Goal: Task Accomplishment & Management: Manage account settings

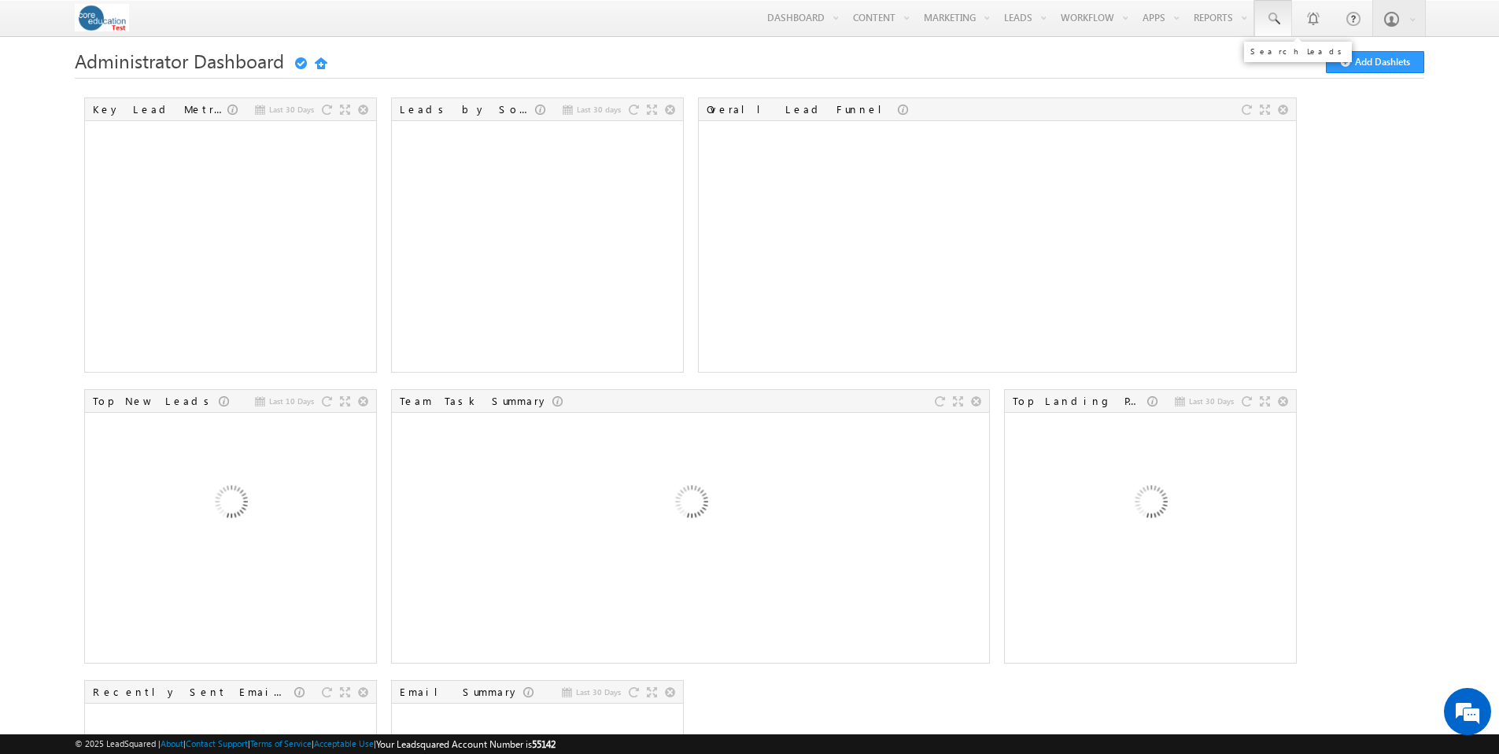
click at [1272, 18] on span at bounding box center [1273, 19] width 16 height 16
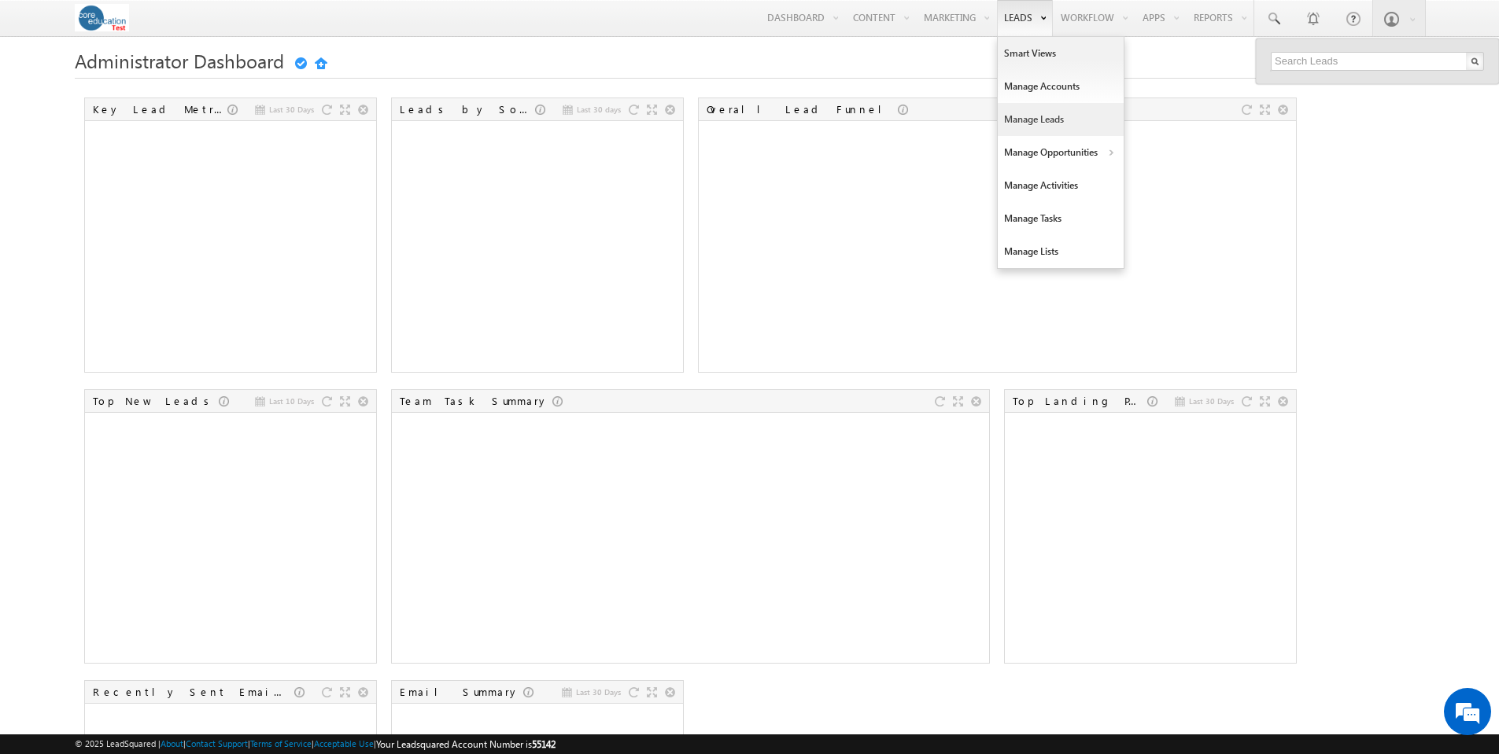
click at [1029, 121] on link "Manage Leads" at bounding box center [1061, 119] width 126 height 33
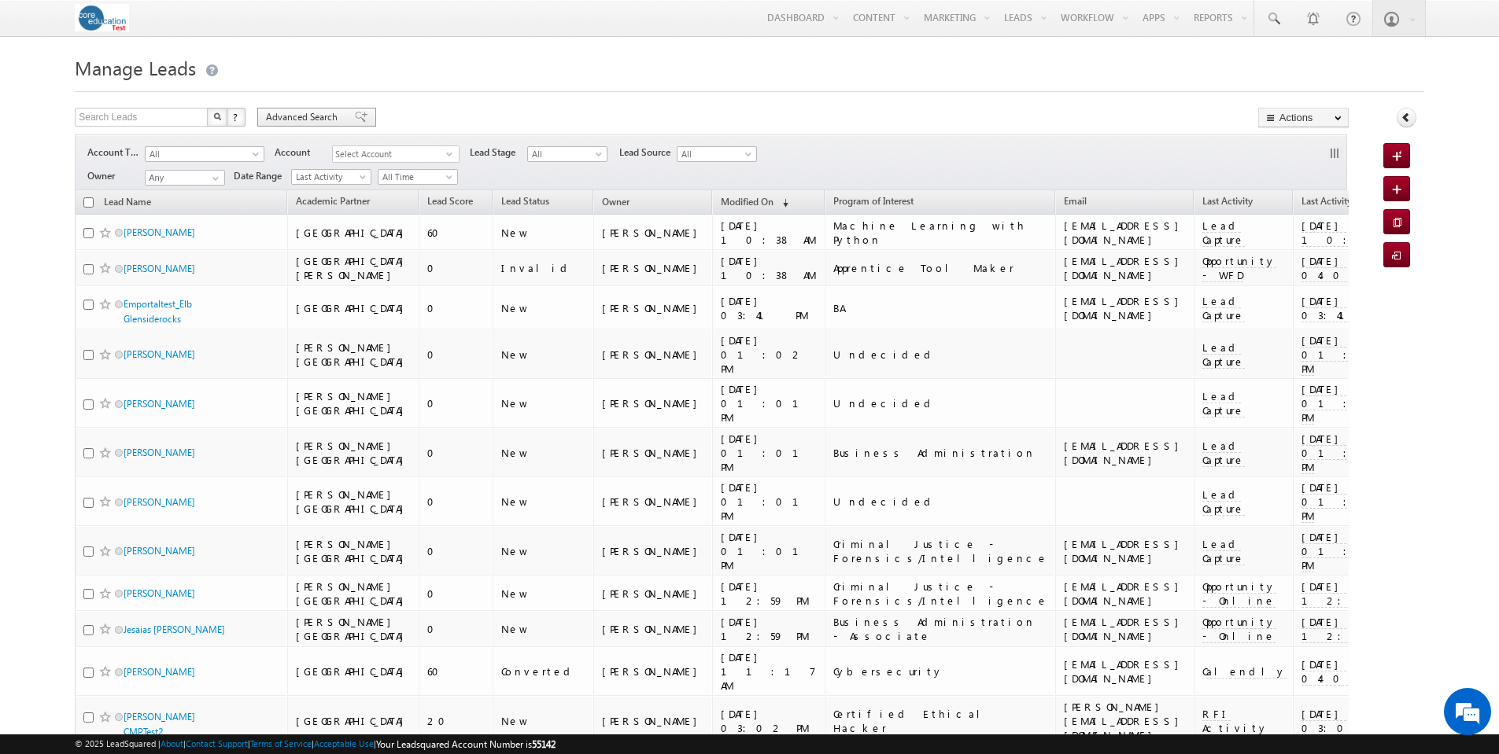
click at [315, 117] on span "Advanced Search" at bounding box center [304, 117] width 76 height 14
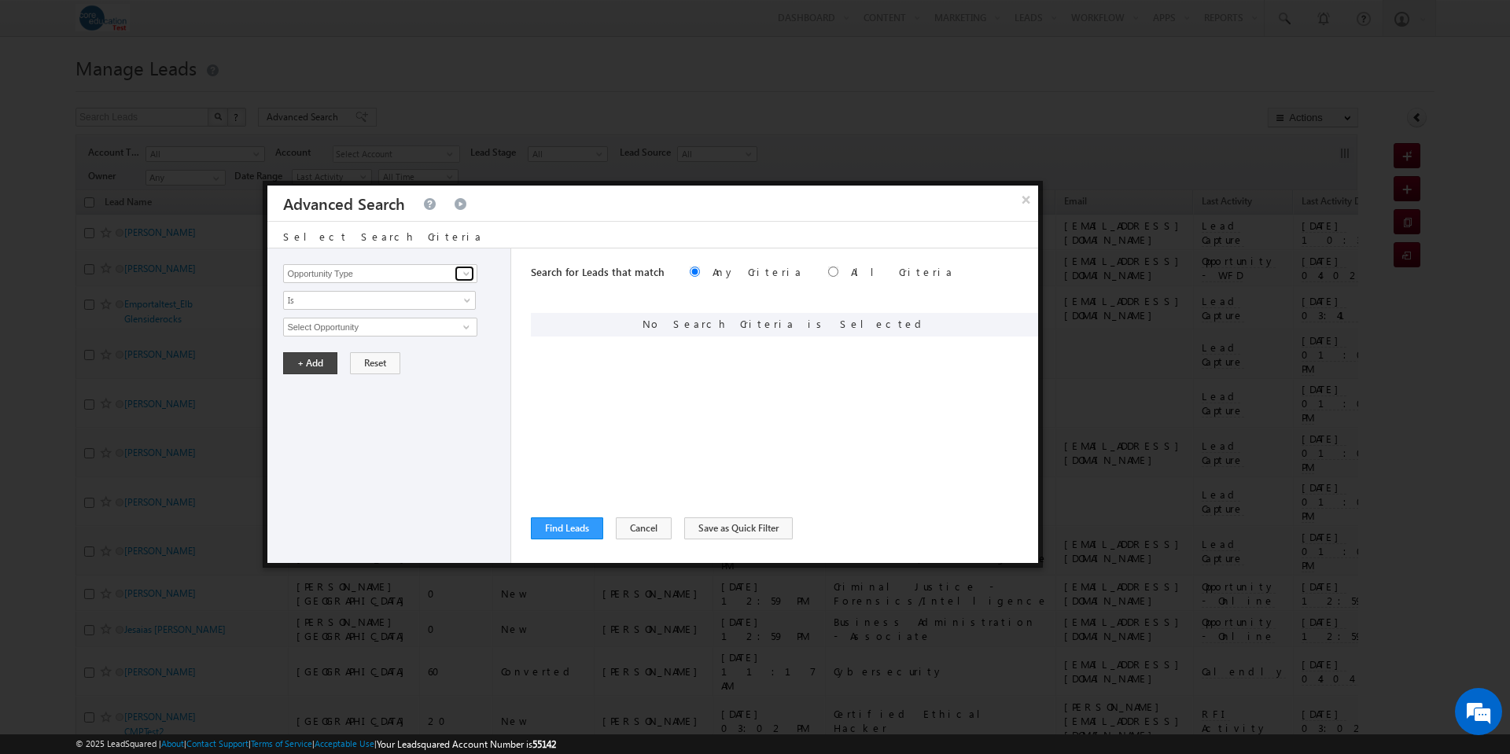
click at [465, 273] on span at bounding box center [466, 273] width 13 height 13
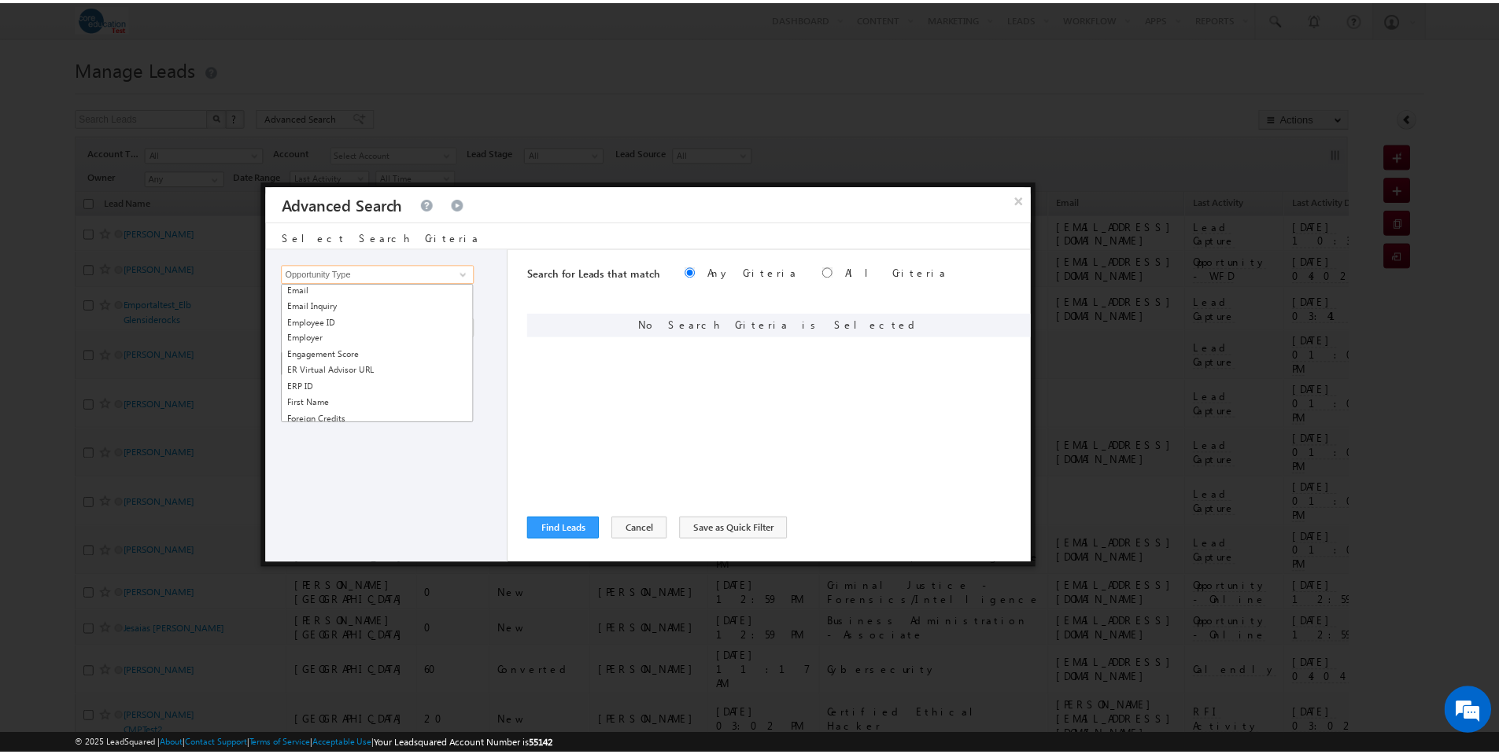
scroll to position [895, 0]
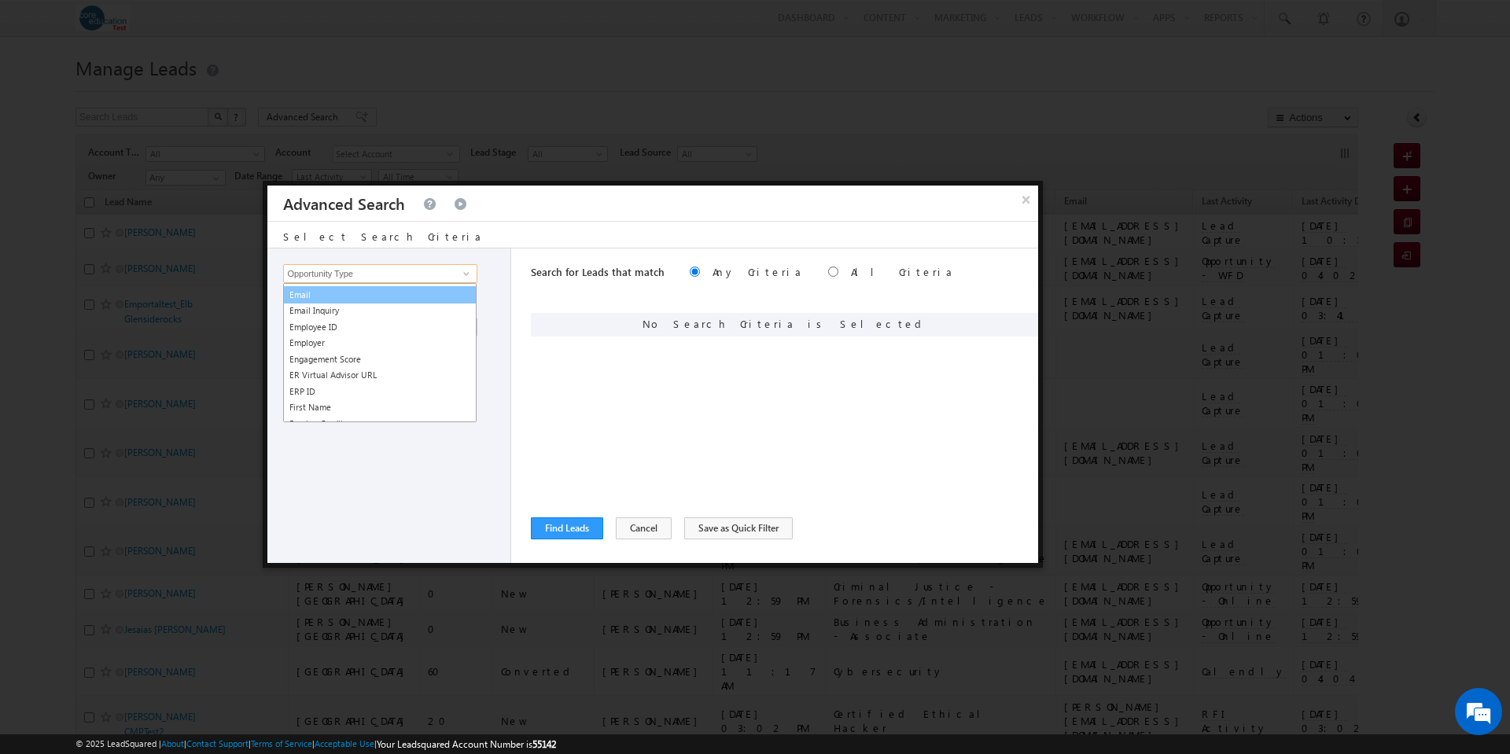
click at [326, 304] on link "Email" at bounding box center [380, 295] width 194 height 18
type input "Email"
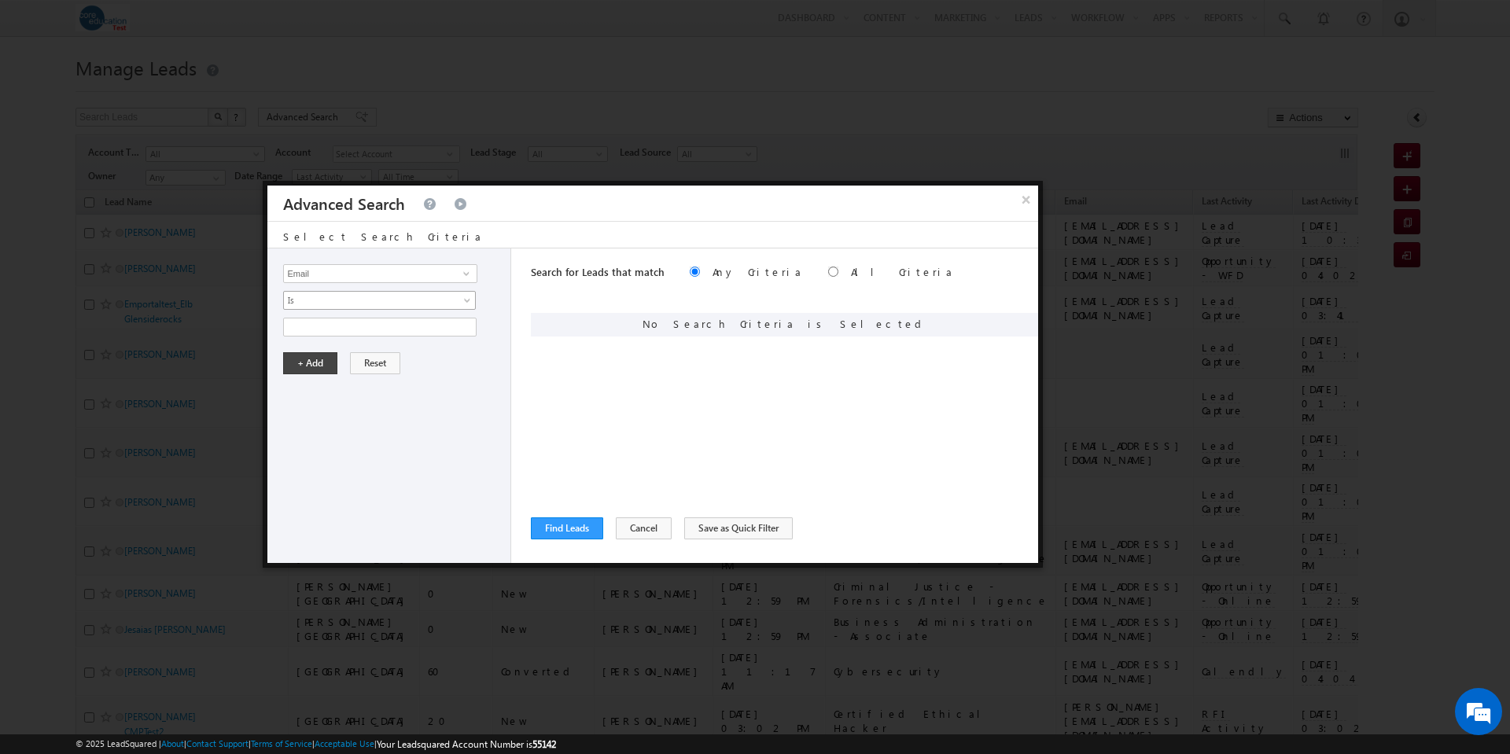
click at [465, 300] on span at bounding box center [469, 303] width 13 height 13
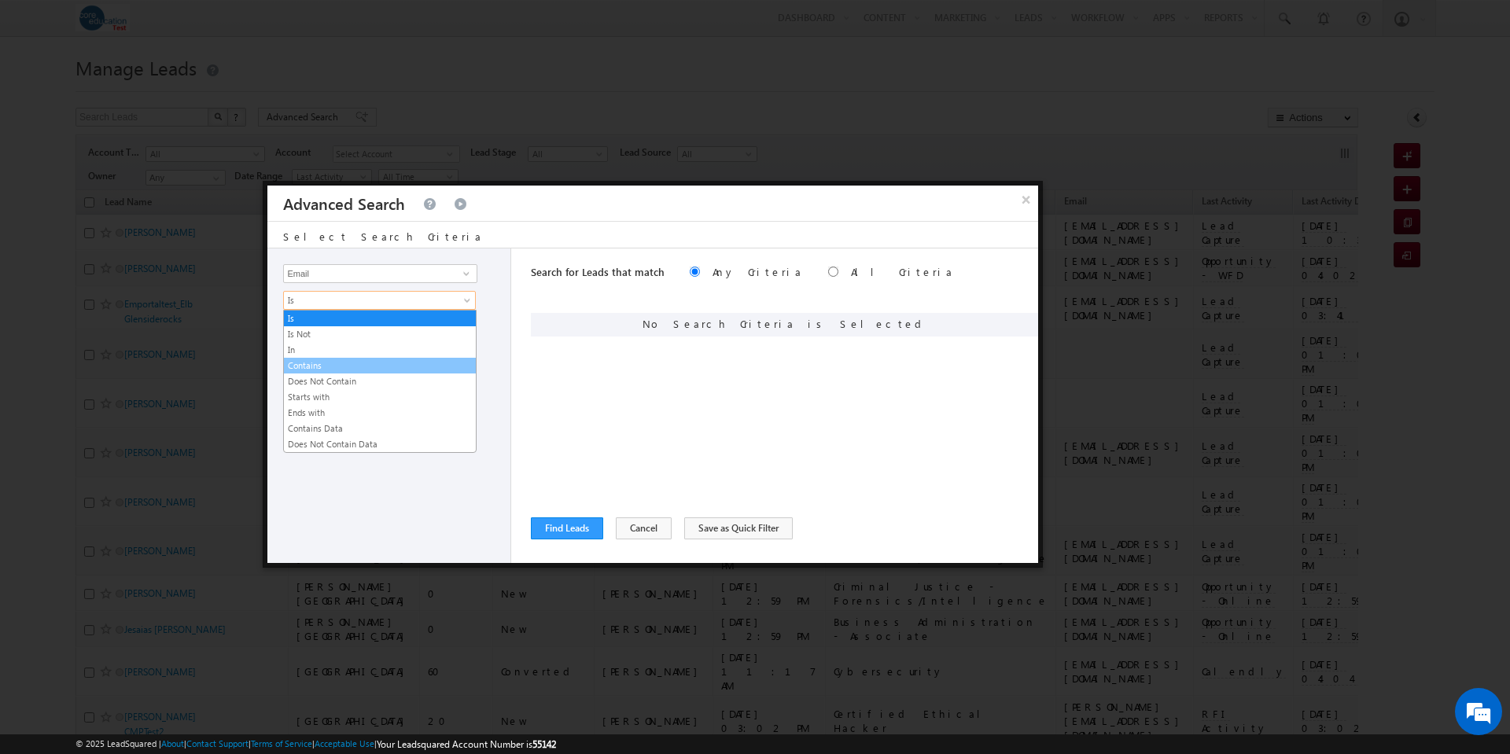
click at [367, 363] on link "Contains" at bounding box center [380, 366] width 192 height 14
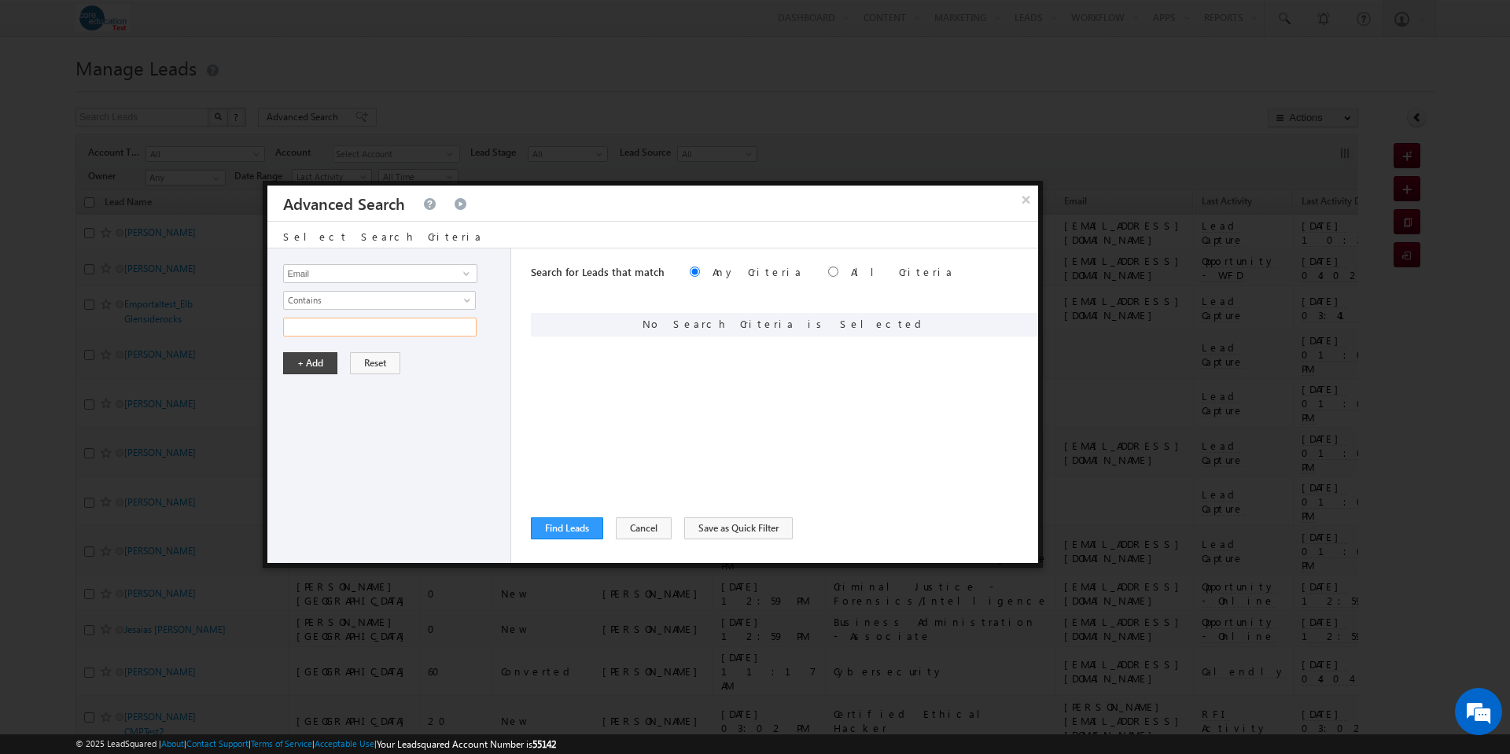
click at [347, 330] on input "text" at bounding box center [380, 327] width 194 height 19
type input "enrollmentresources"
click at [302, 349] on div "Opportunity Type Lead Activity Task Sales Group Prospect Id Academic Partner Ac…" at bounding box center [389, 406] width 244 height 315
click at [307, 360] on button "+ Add" at bounding box center [310, 363] width 54 height 22
click at [571, 529] on button "Find Leads" at bounding box center [567, 529] width 72 height 22
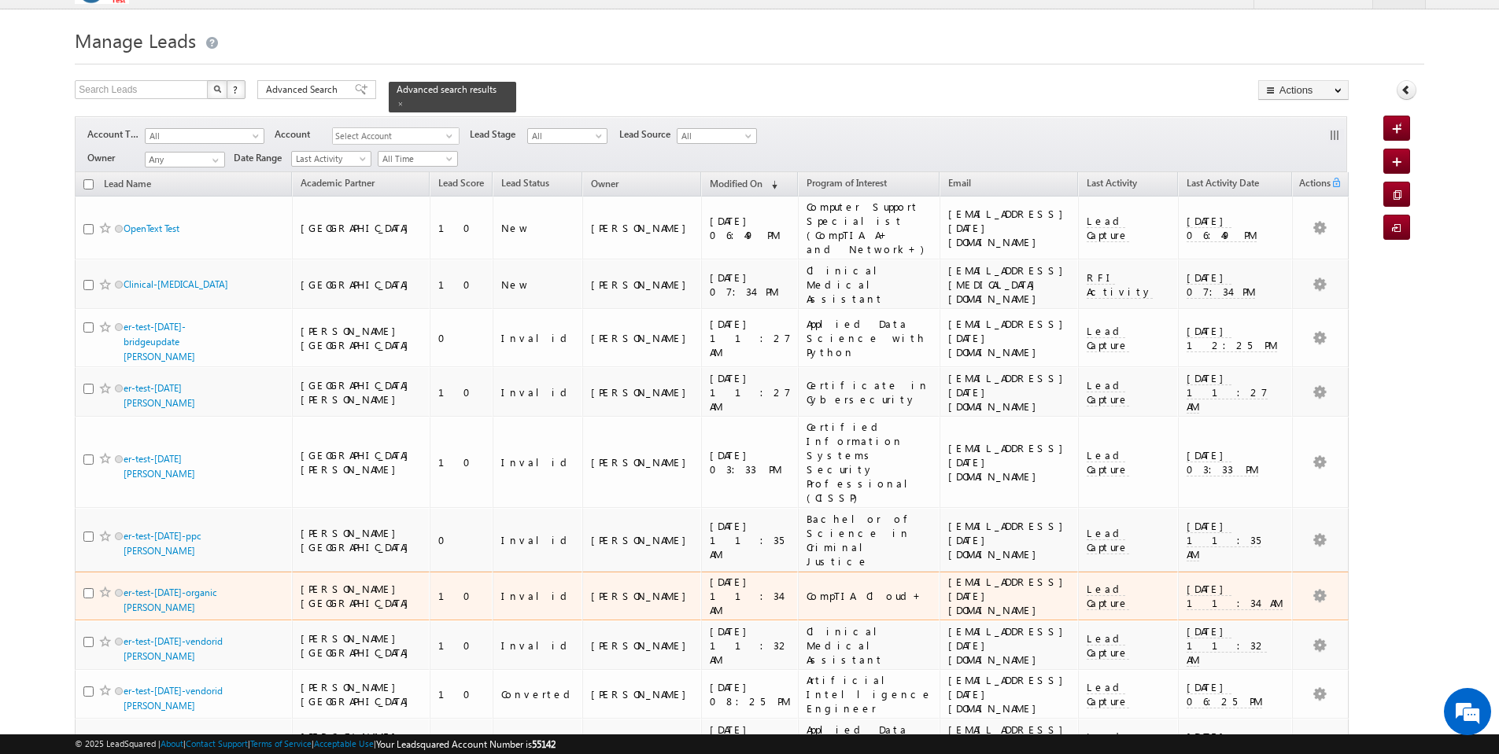
scroll to position [0, 0]
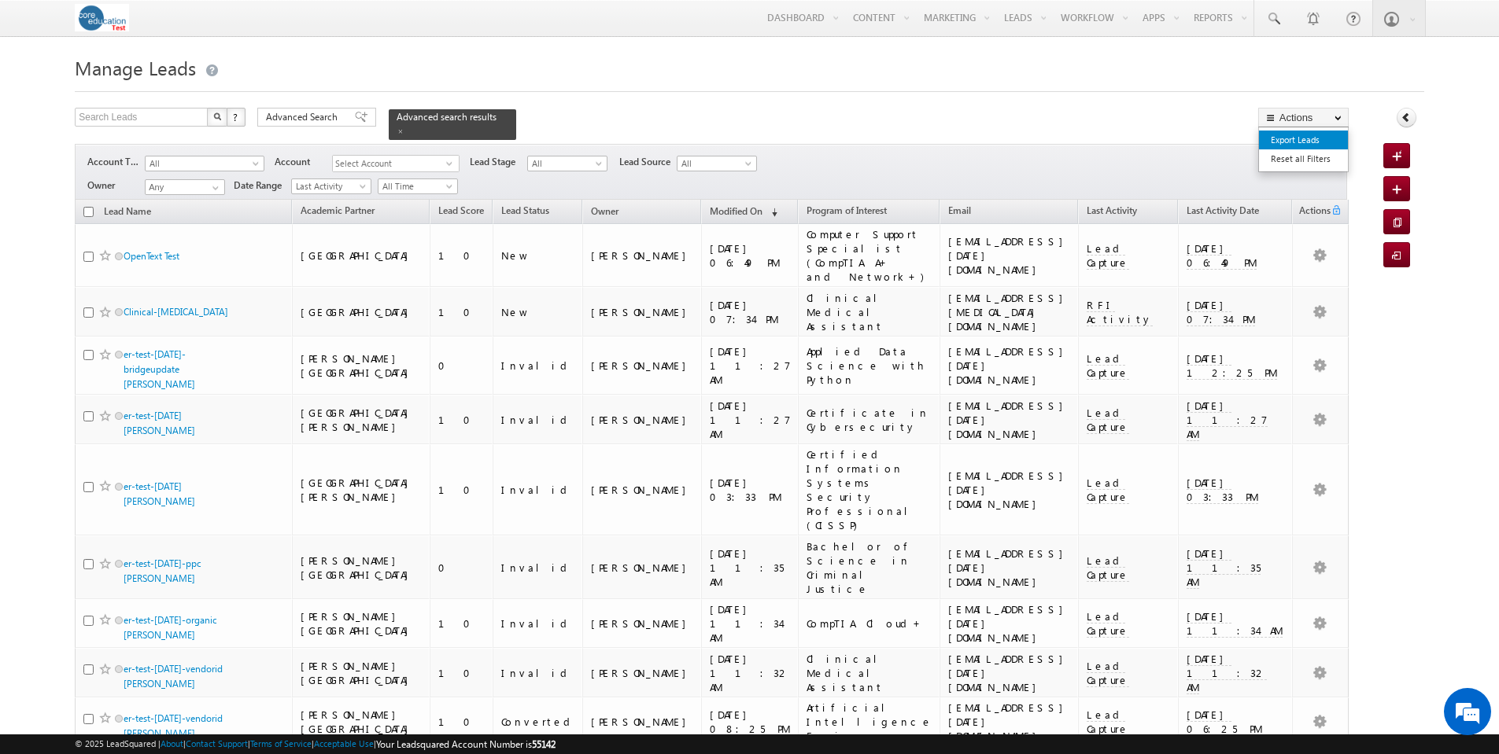
click at [1324, 138] on link "Export Leads" at bounding box center [1303, 140] width 89 height 19
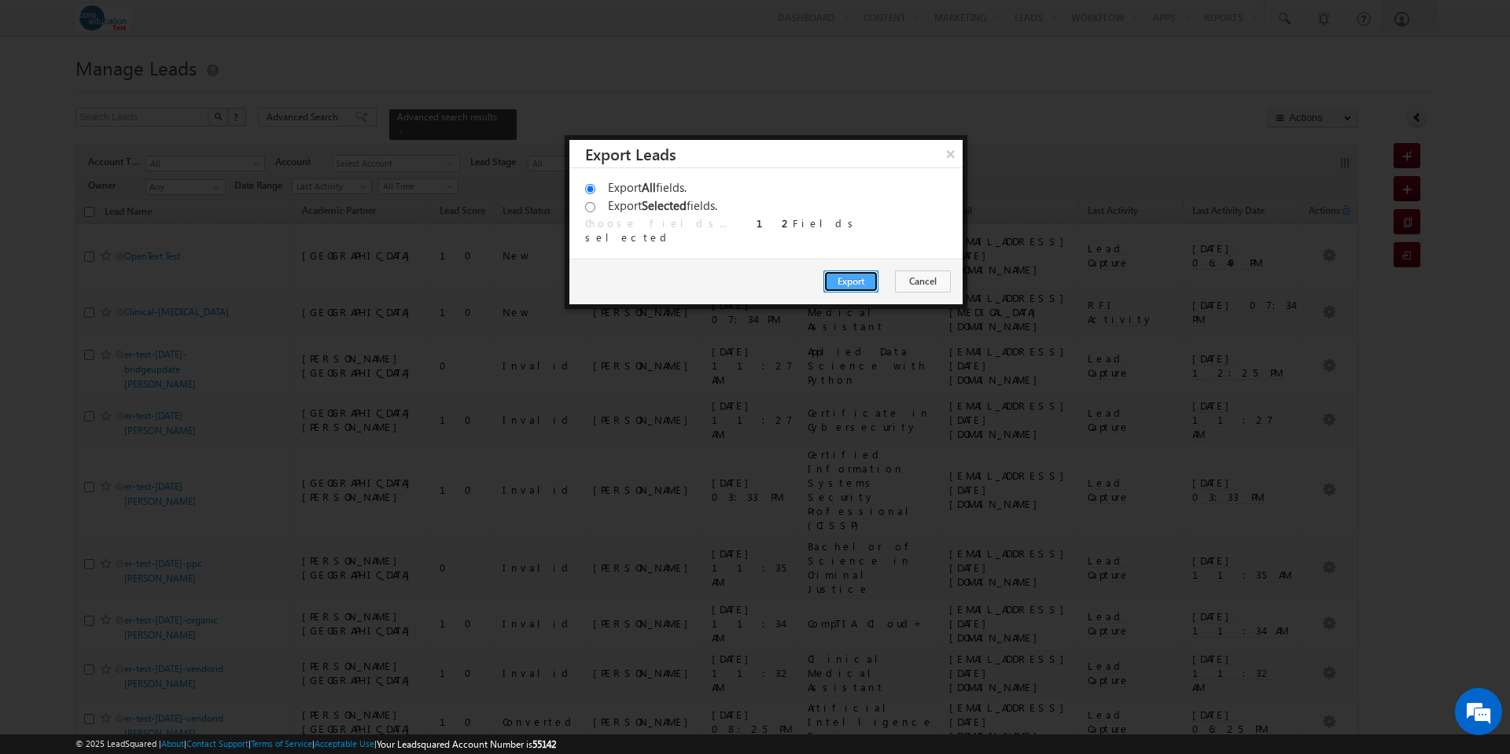
click at [862, 282] on button "Export" at bounding box center [851, 282] width 55 height 22
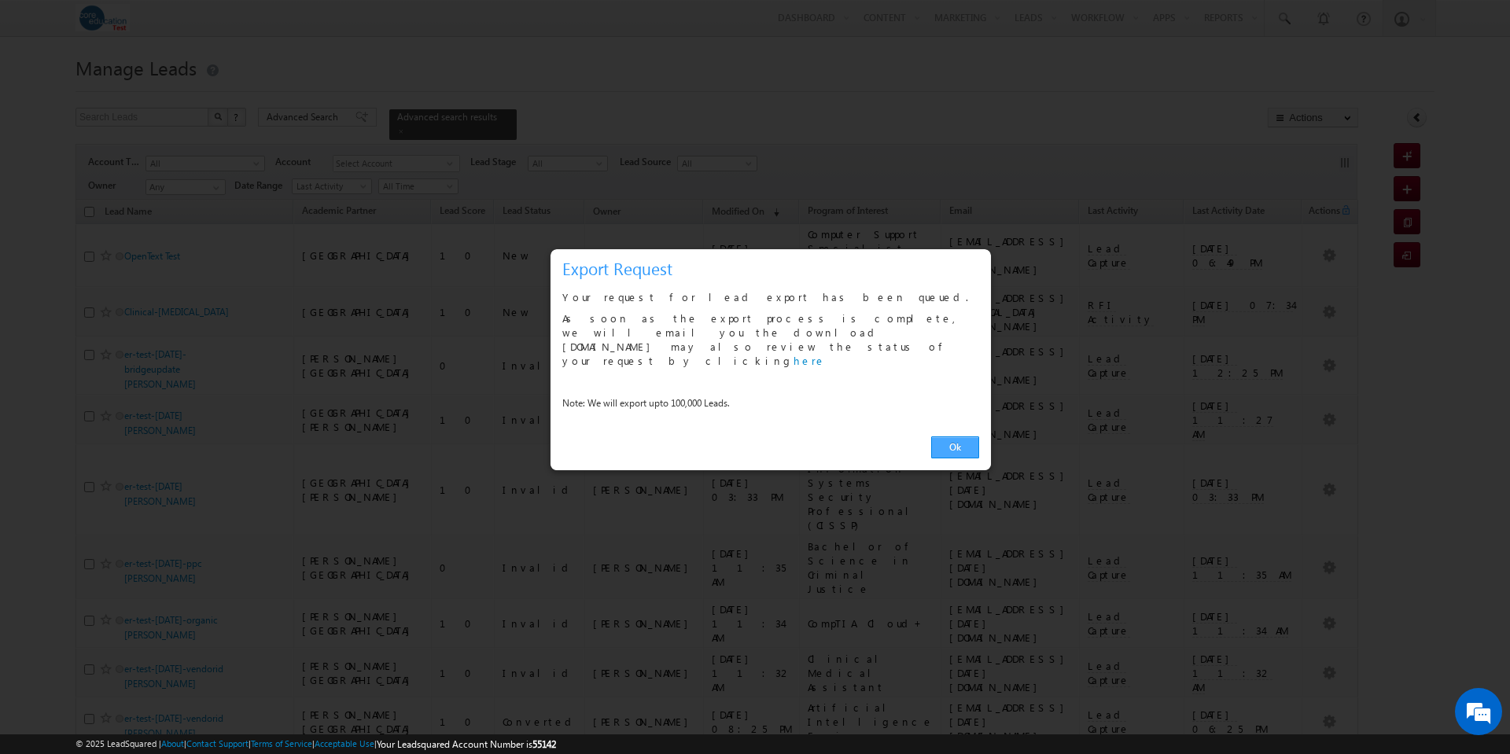
click at [961, 437] on link "Ok" at bounding box center [955, 448] width 48 height 22
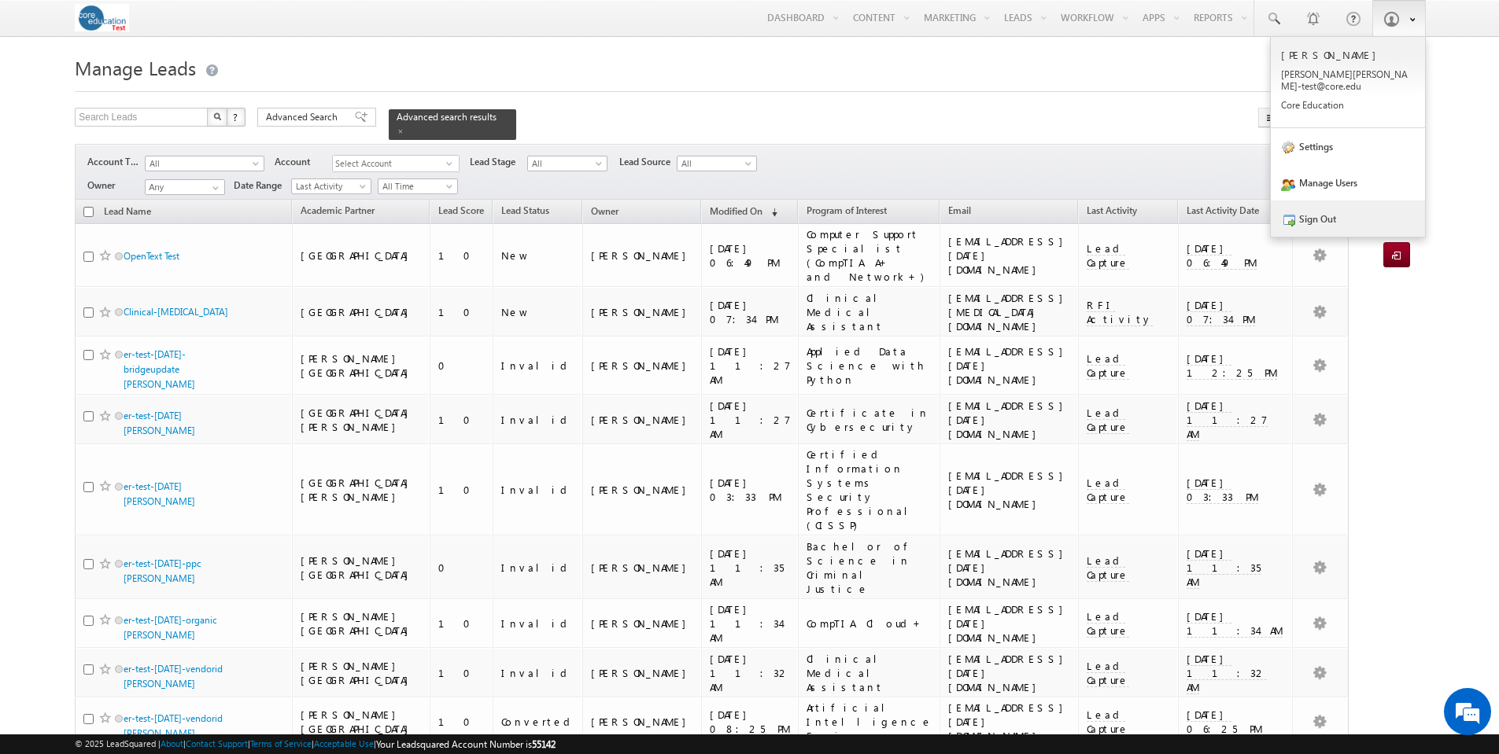
click at [1324, 212] on link "Sign Out" at bounding box center [1348, 219] width 154 height 36
